Goal: Information Seeking & Learning: Learn about a topic

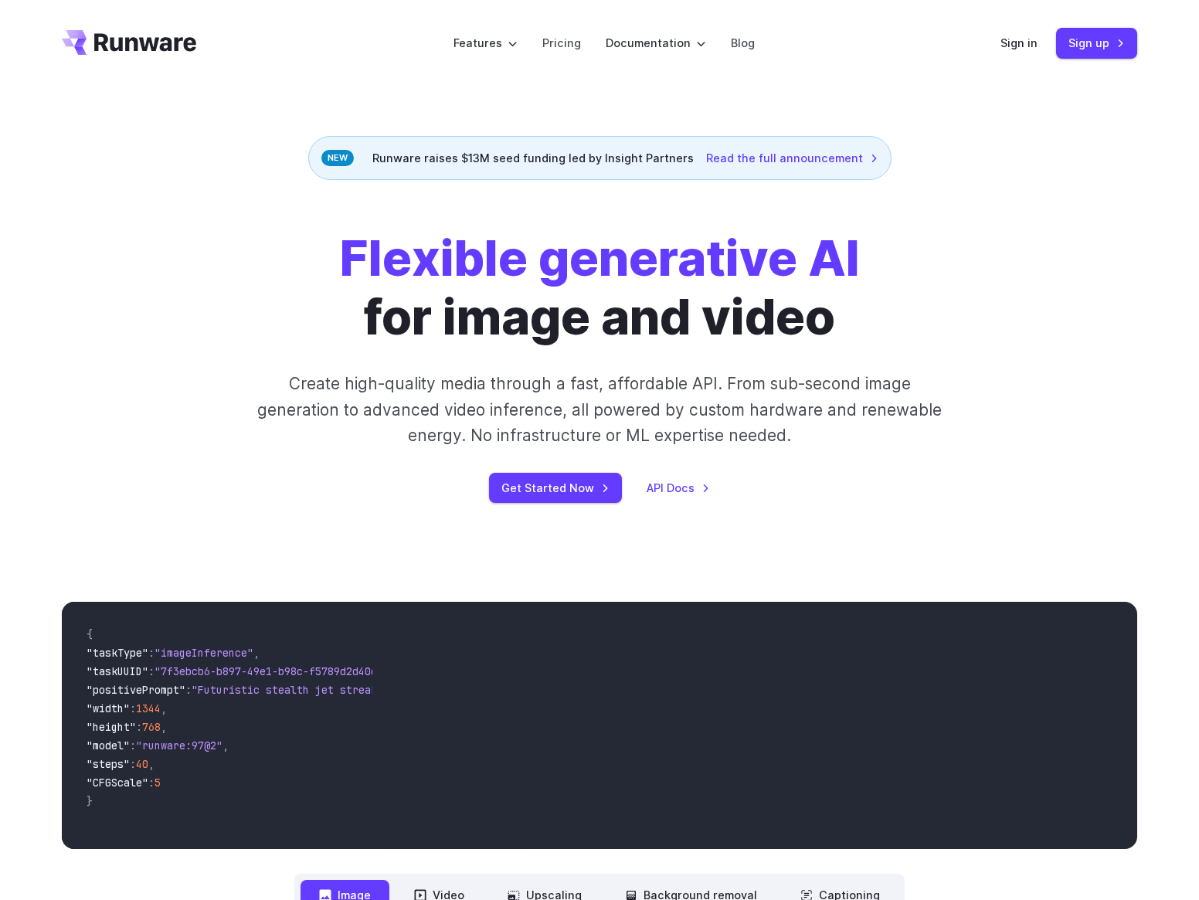
click at [552, 158] on div "Runware raises $13M seed funding led by Insight Partners Read the full announce…" at bounding box center [599, 158] width 583 height 44
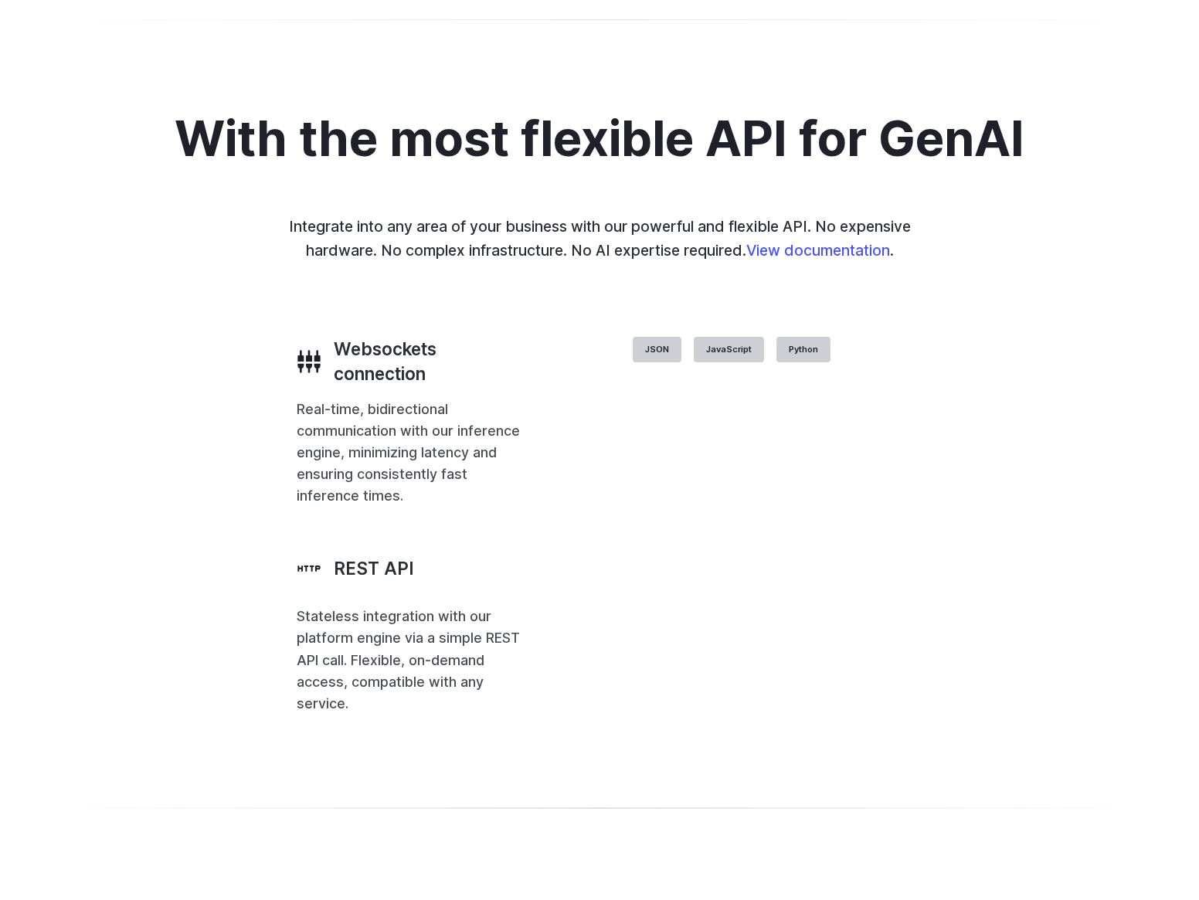
scroll to position [3478, 0]
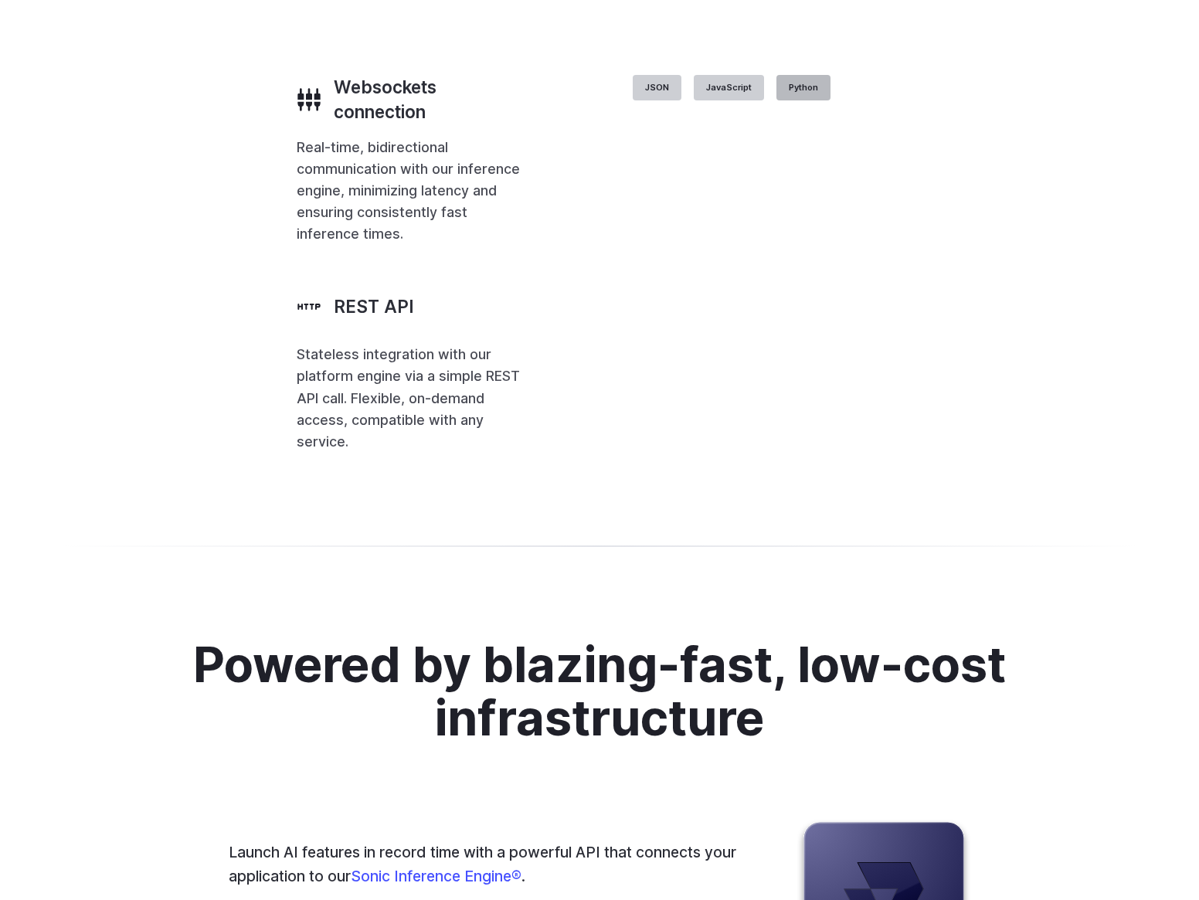
click at [831, 101] on label "Python" at bounding box center [804, 88] width 54 height 26
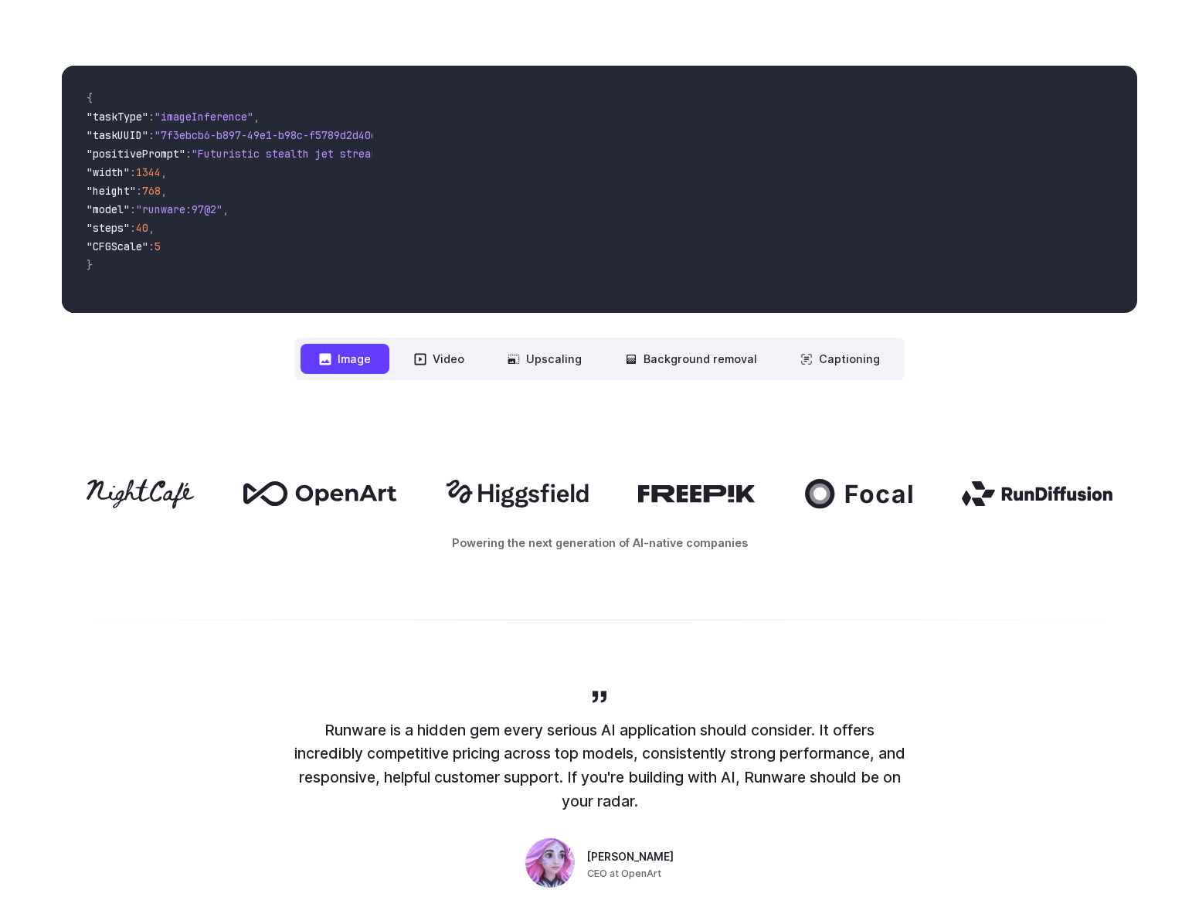
scroll to position [0, 0]
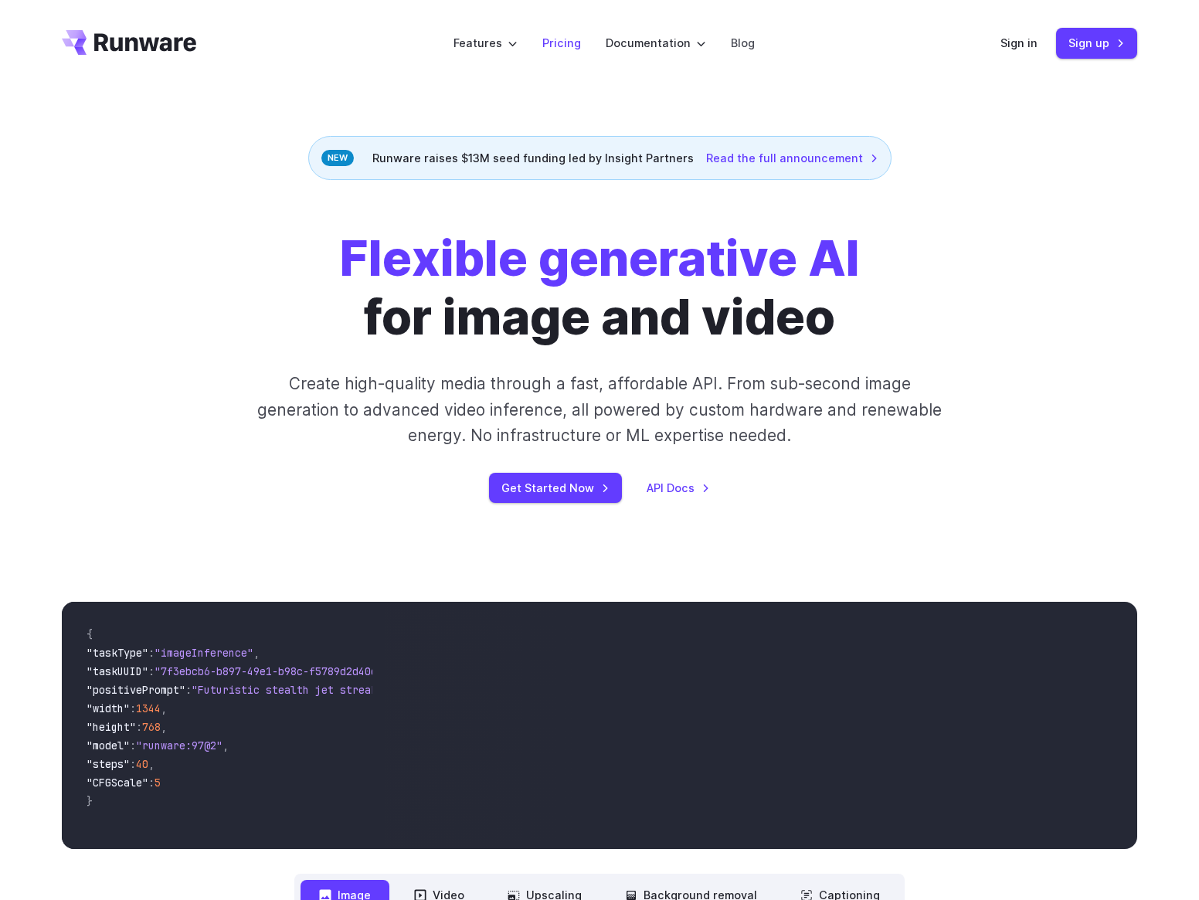
click at [566, 40] on link "Pricing" at bounding box center [562, 43] width 39 height 18
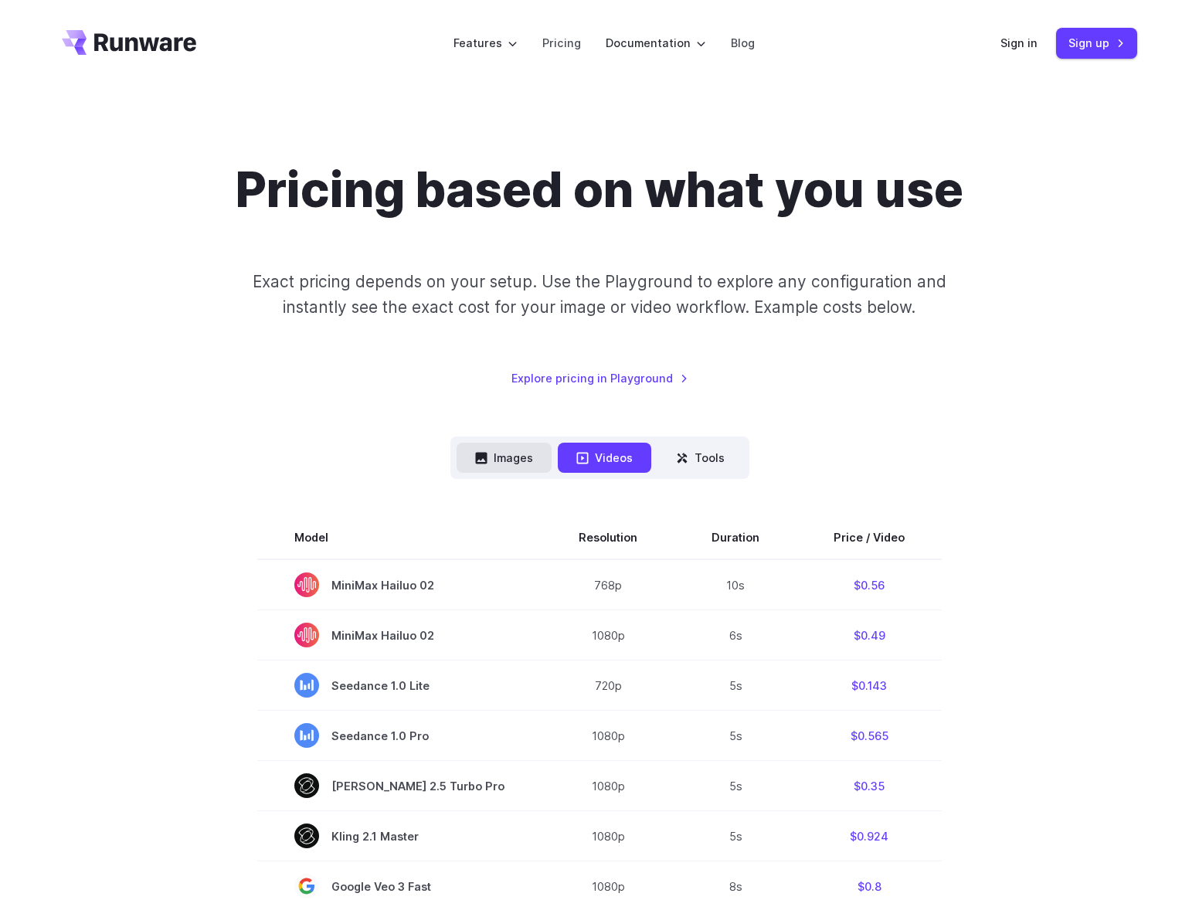
click at [529, 458] on button "Images" at bounding box center [504, 458] width 95 height 30
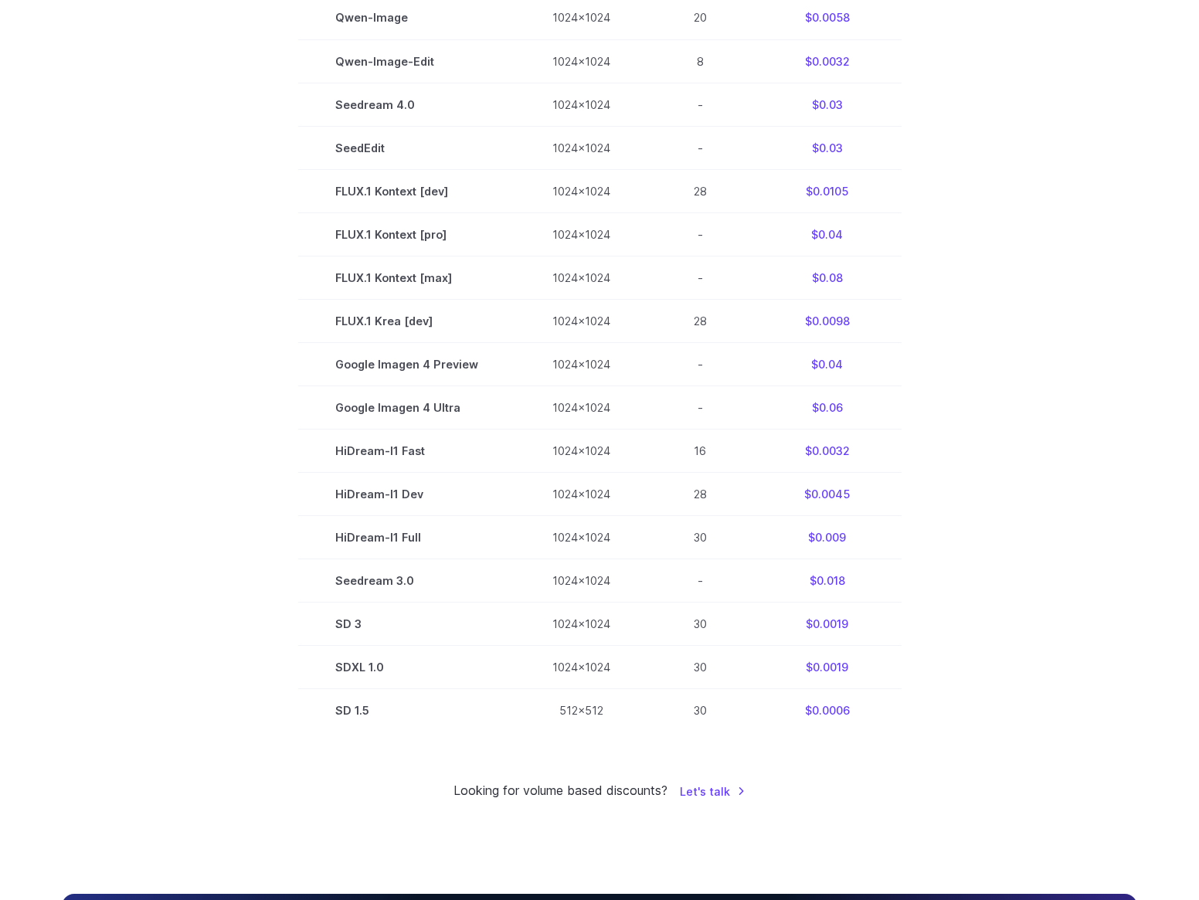
scroll to position [696, 0]
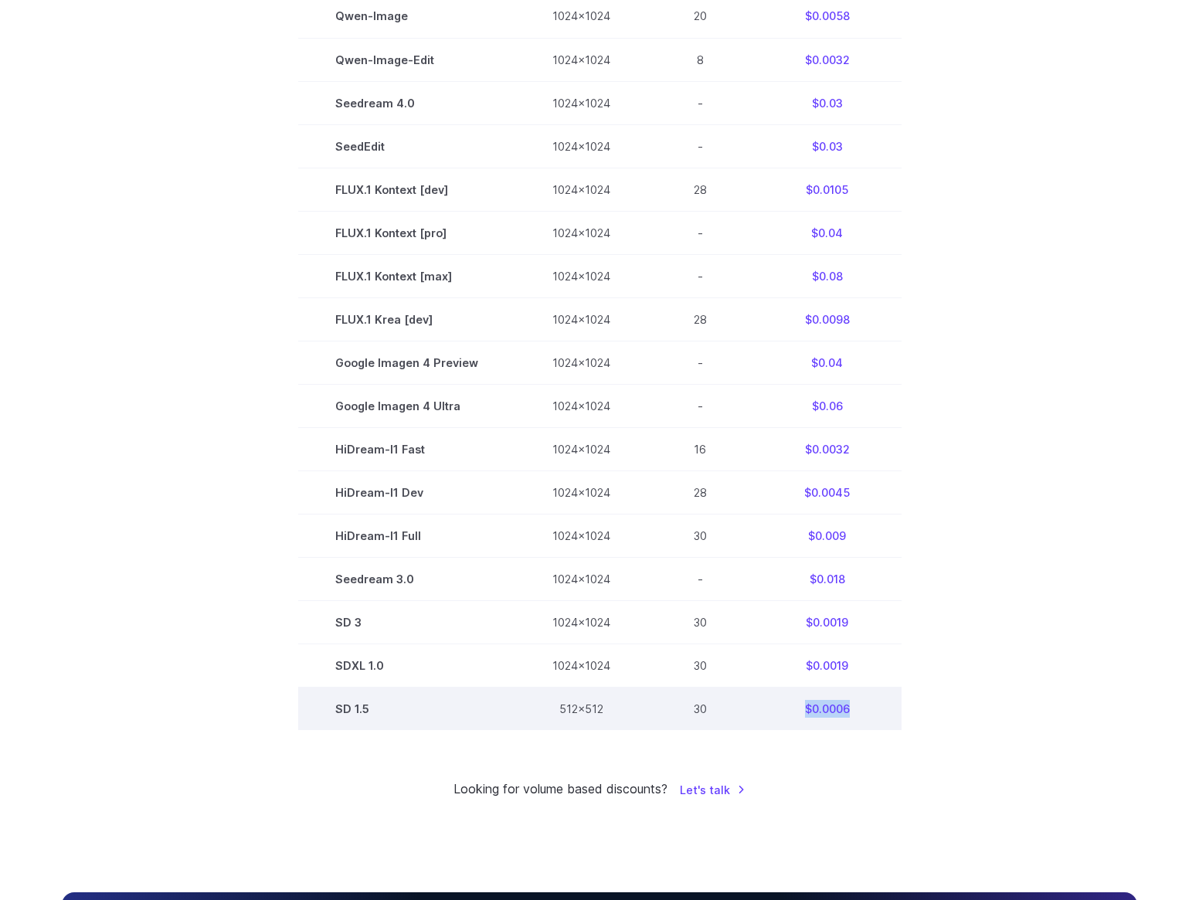
drag, startPoint x: 866, startPoint y: 707, endPoint x: 794, endPoint y: 714, distance: 72.2
click at [794, 714] on td "$0.0006" at bounding box center [827, 709] width 148 height 43
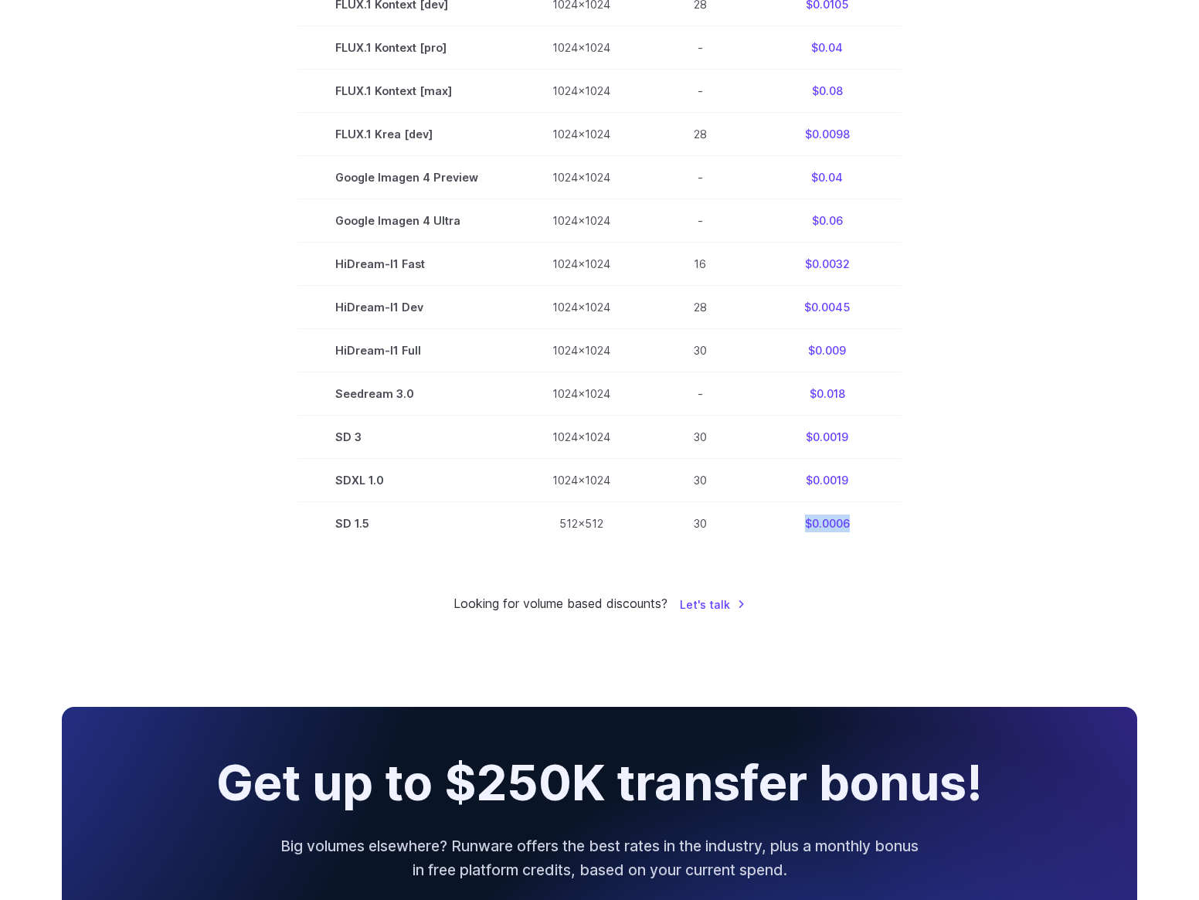
scroll to position [830, 0]
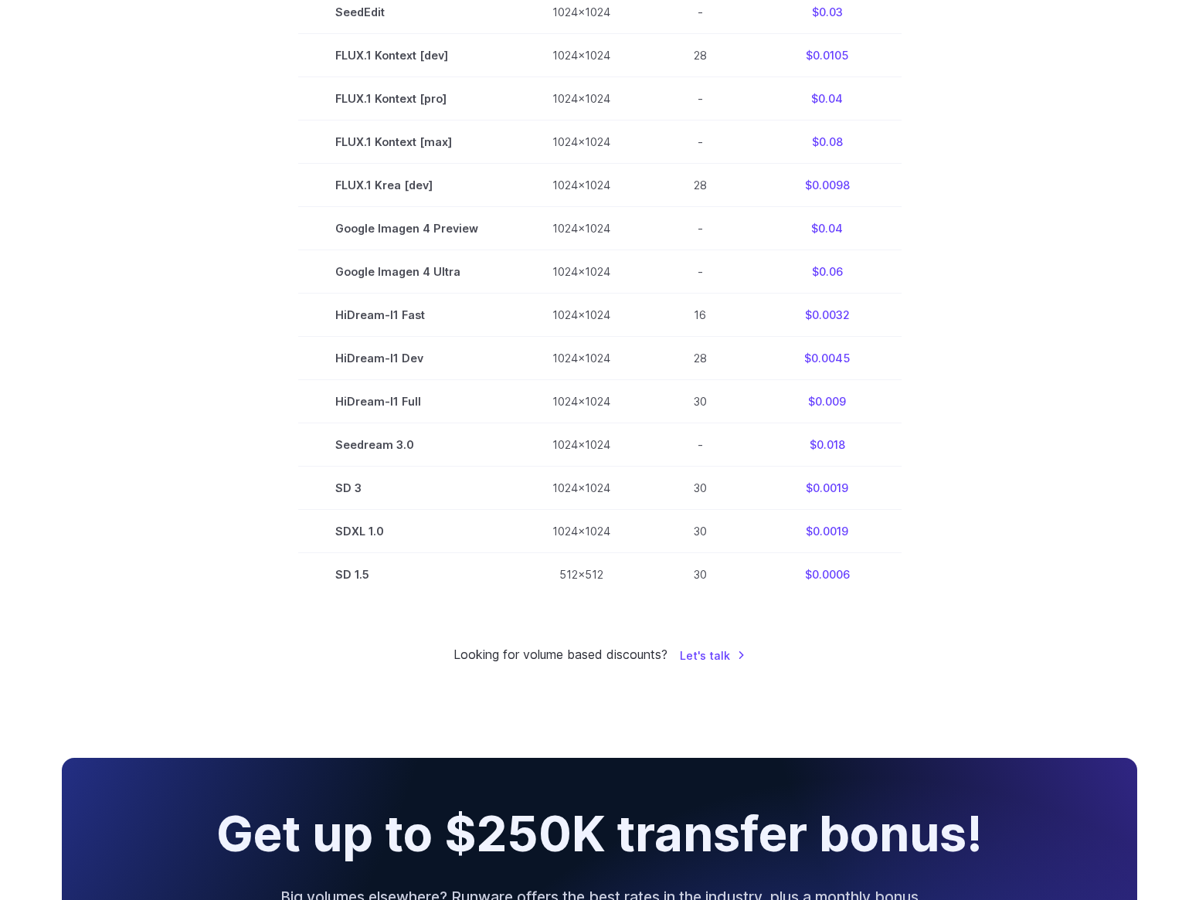
click at [214, 536] on section "Model Size Steps Price / Image FLUX.1 [[PERSON_NAME]] 1024x1024 4 $0.0013 FLUX.…" at bounding box center [600, 141] width 1076 height 910
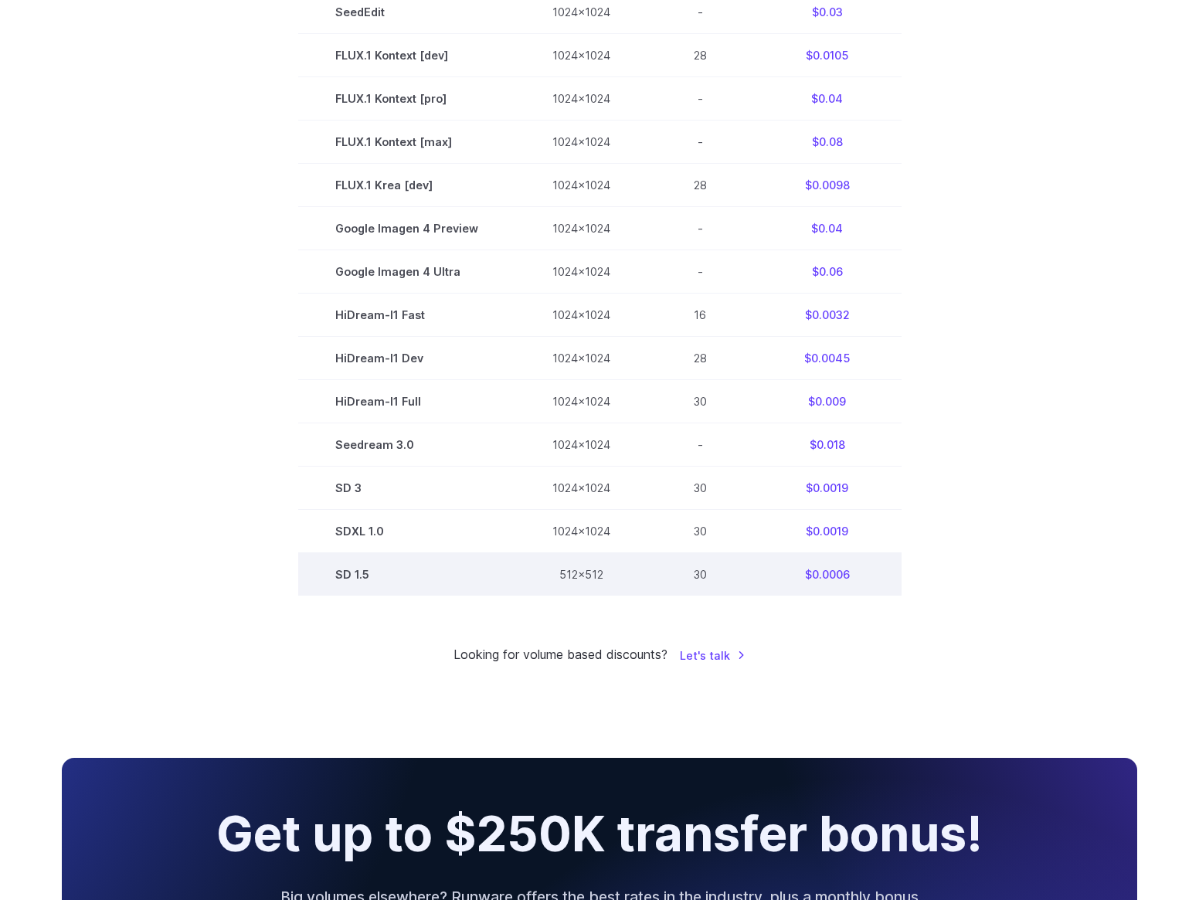
scroll to position [753, 0]
